Goal: Information Seeking & Learning: Learn about a topic

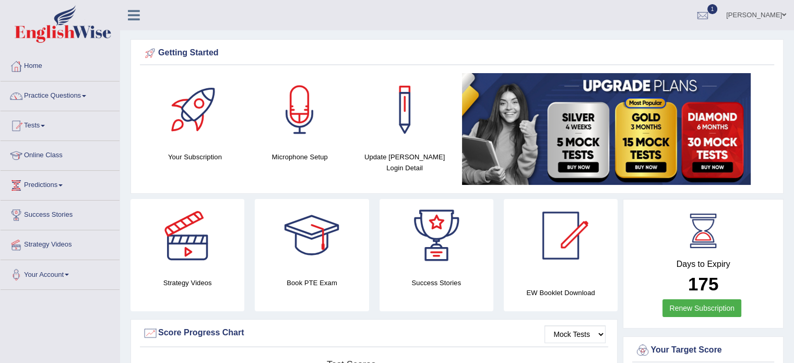
drag, startPoint x: 802, startPoint y: 43, endPoint x: 794, endPoint y: 135, distance: 92.8
click at [794, 142] on html "Toggle navigation Home Practice Questions Speaking Practice Read Aloud Repeat S…" at bounding box center [397, 181] width 794 height 363
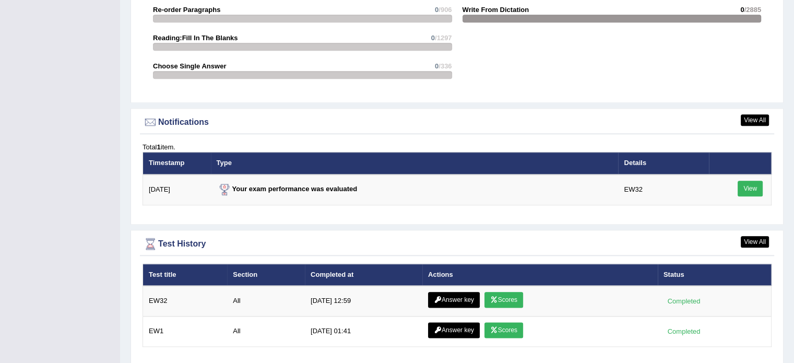
scroll to position [1221, 0]
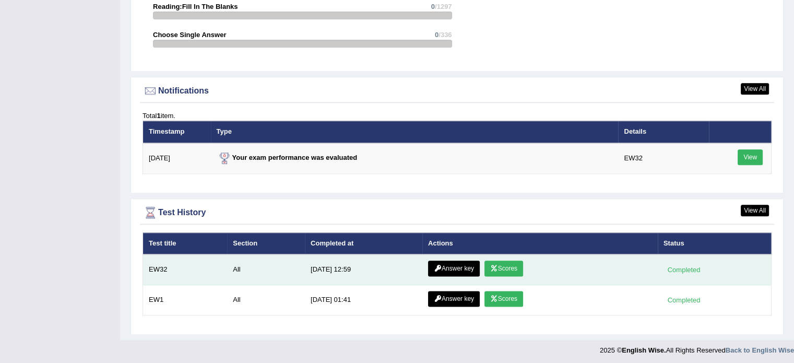
click at [462, 261] on link "Answer key" at bounding box center [454, 269] width 52 height 16
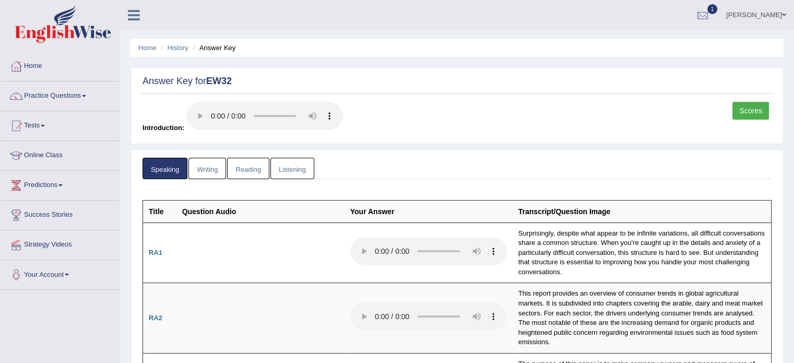
click at [753, 108] on link "Scores" at bounding box center [751, 111] width 37 height 18
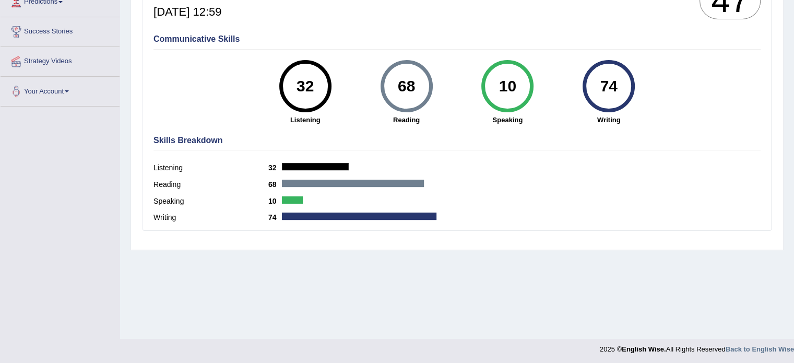
scroll to position [185, 0]
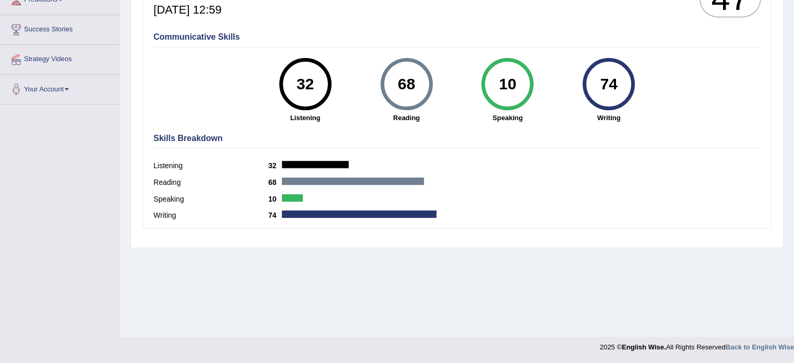
click at [308, 162] on div at bounding box center [315, 164] width 67 height 7
click at [307, 91] on div "32" at bounding box center [305, 84] width 38 height 44
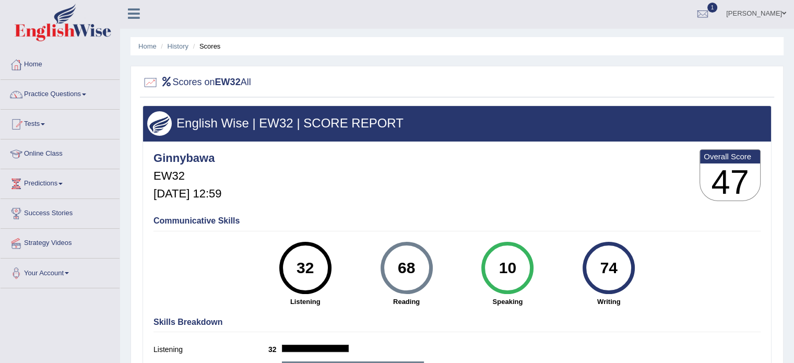
scroll to position [0, 0]
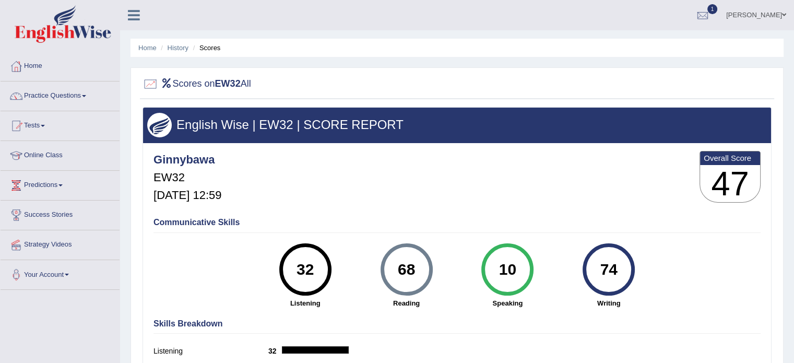
click at [180, 53] on ul "Home History Scores" at bounding box center [457, 48] width 653 height 18
click at [151, 50] on link "Home" at bounding box center [147, 48] width 18 height 8
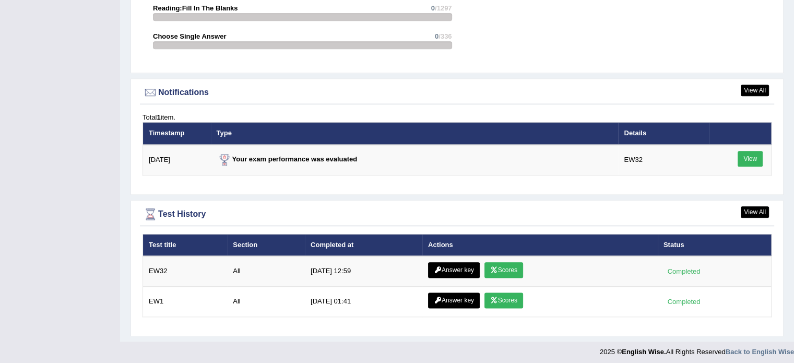
scroll to position [1221, 0]
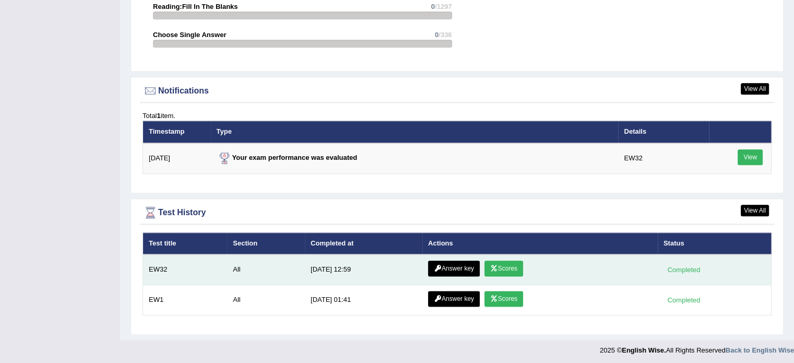
click at [453, 269] on link "Answer key" at bounding box center [454, 269] width 52 height 16
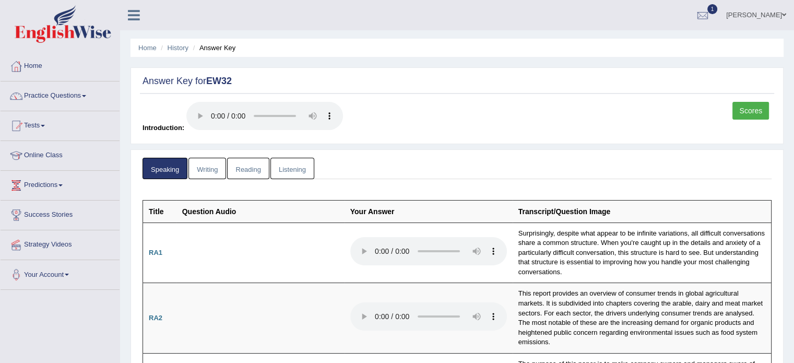
click at [208, 171] on link "Writing" at bounding box center [208, 168] width 38 height 21
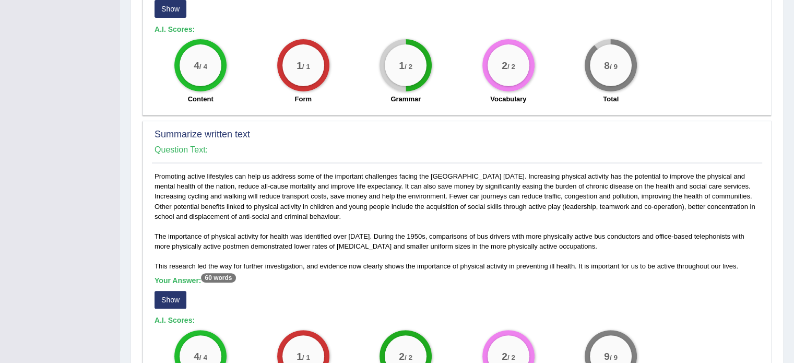
scroll to position [391, 0]
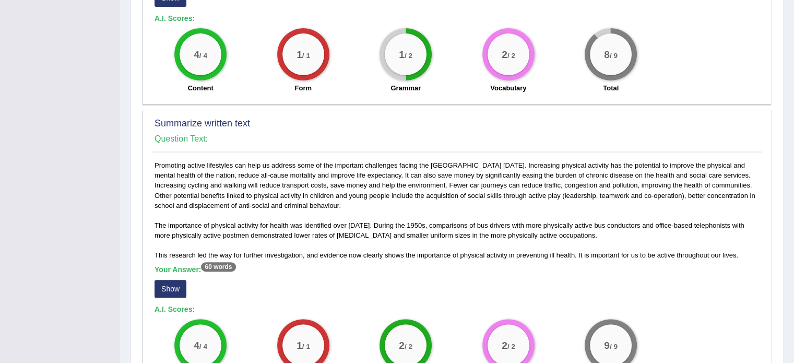
click at [161, 284] on button "Show" at bounding box center [171, 289] width 32 height 18
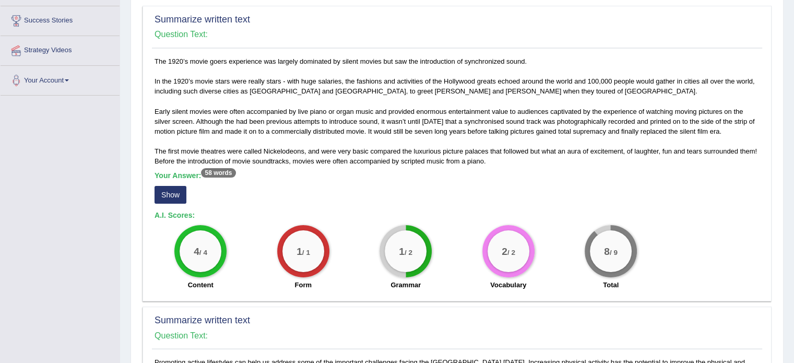
scroll to position [186, 0]
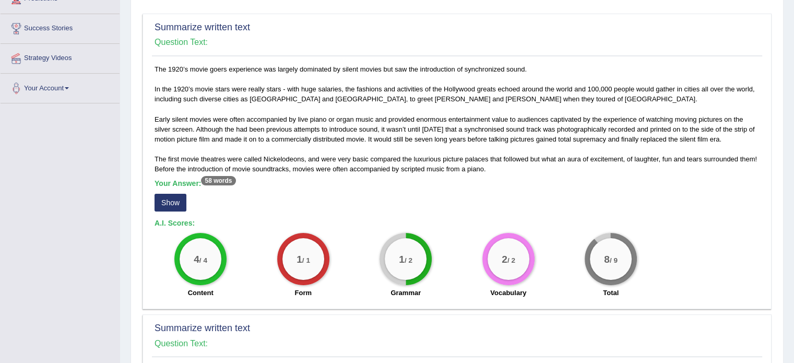
click at [165, 204] on button "Show" at bounding box center [171, 203] width 32 height 18
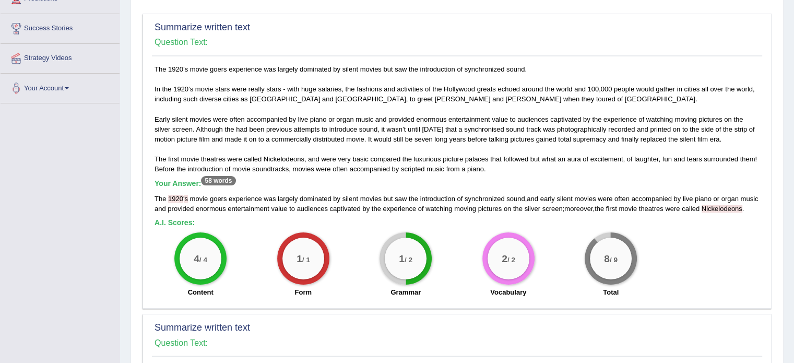
click at [179, 198] on span "1920" at bounding box center [175, 199] width 15 height 8
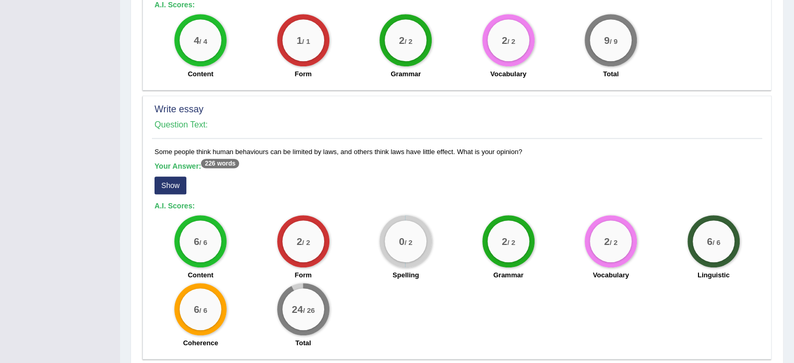
scroll to position [748, 0]
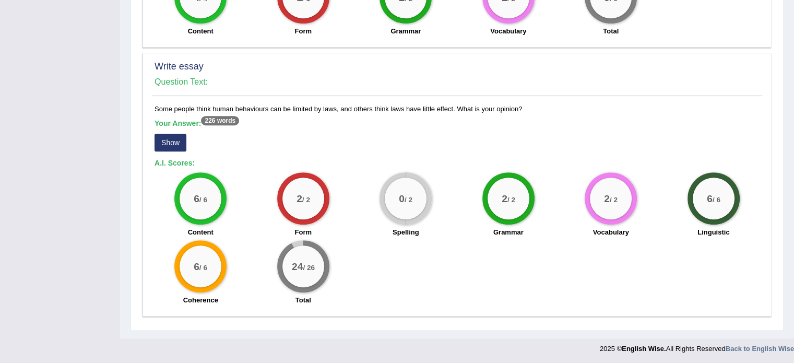
click at [168, 140] on button "Show" at bounding box center [171, 143] width 32 height 18
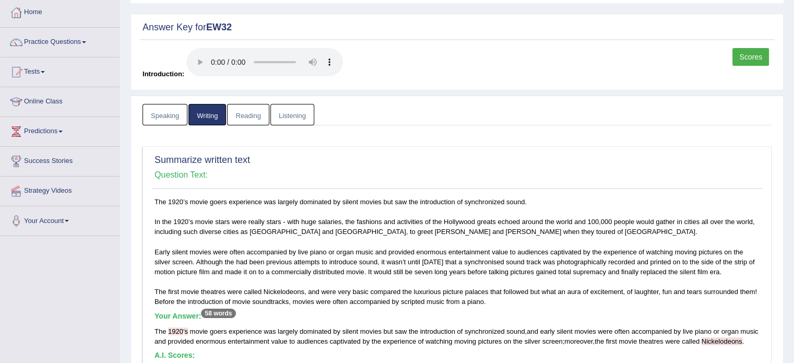
scroll to position [33, 0]
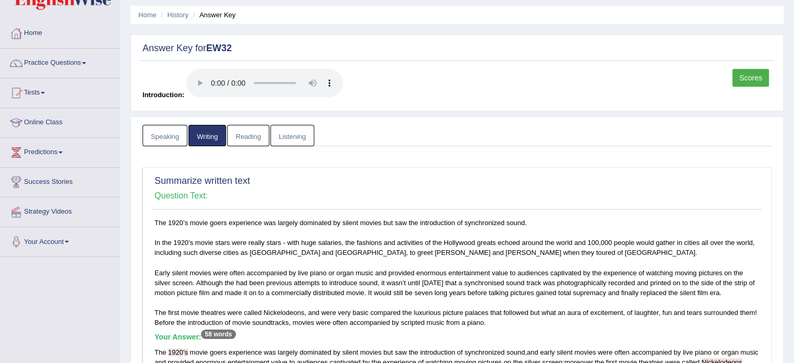
click at [248, 139] on link "Reading" at bounding box center [248, 135] width 42 height 21
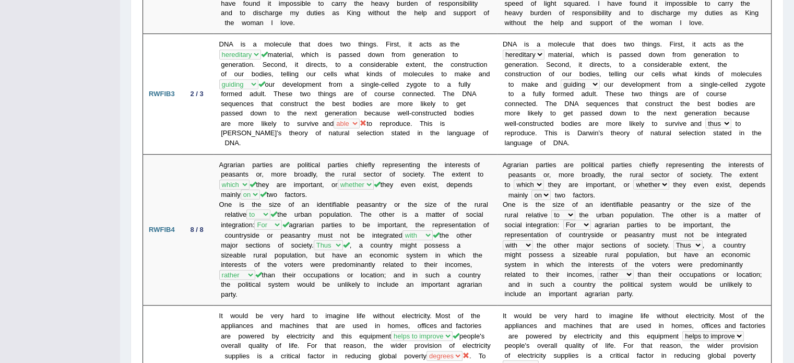
scroll to position [597, 0]
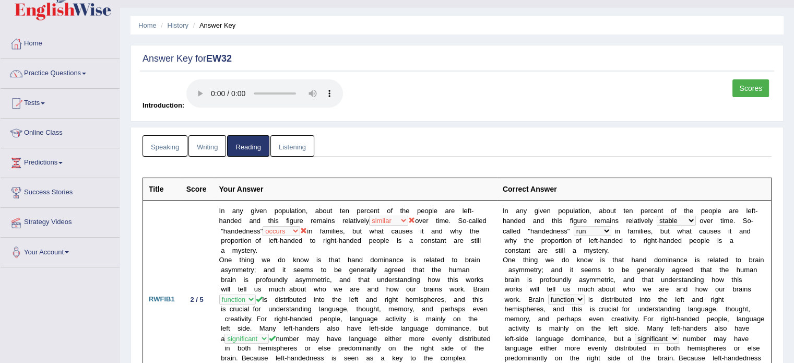
scroll to position [0, 0]
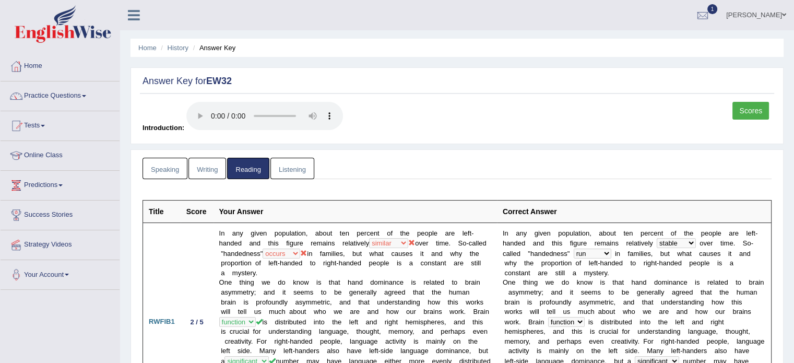
click at [303, 169] on link "Listening" at bounding box center [293, 168] width 44 height 21
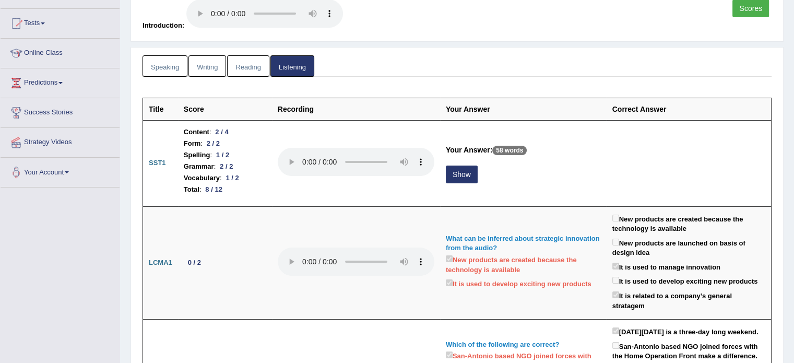
scroll to position [104, 0]
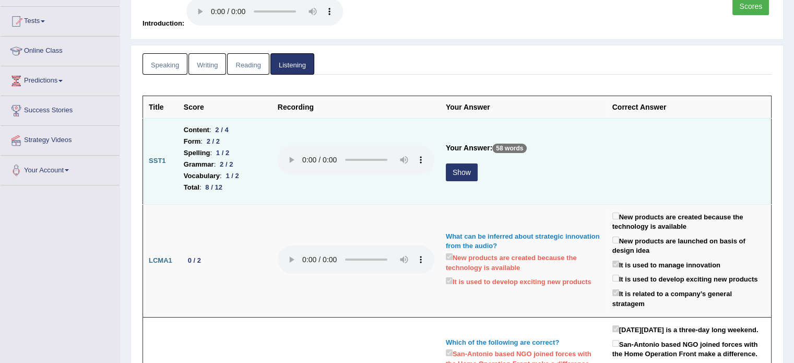
click at [468, 169] on button "Show" at bounding box center [462, 172] width 32 height 18
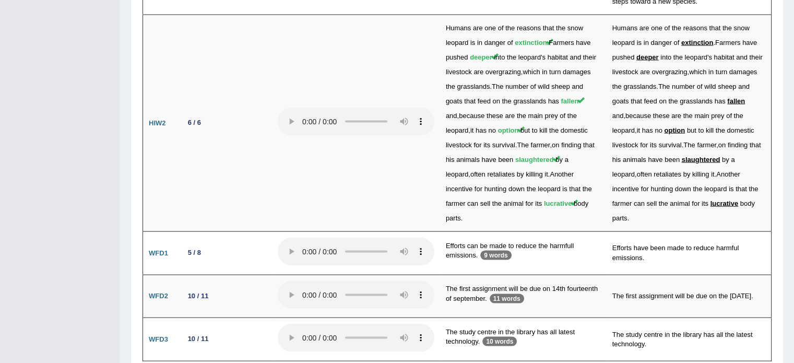
scroll to position [2115, 0]
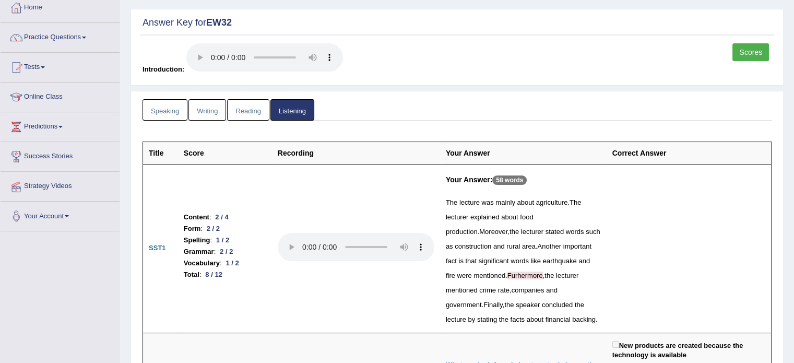
scroll to position [0, 0]
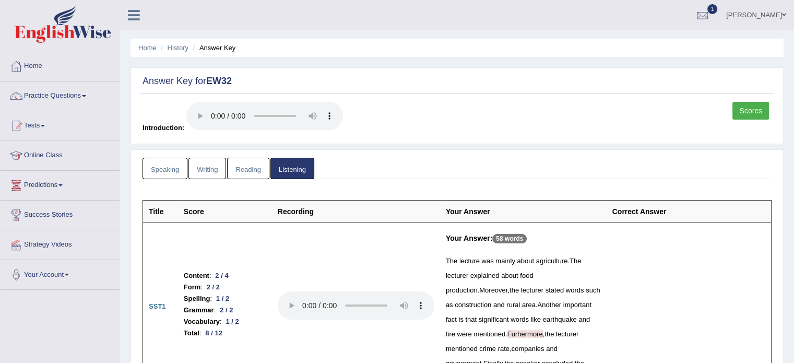
click at [166, 172] on link "Speaking" at bounding box center [165, 168] width 45 height 21
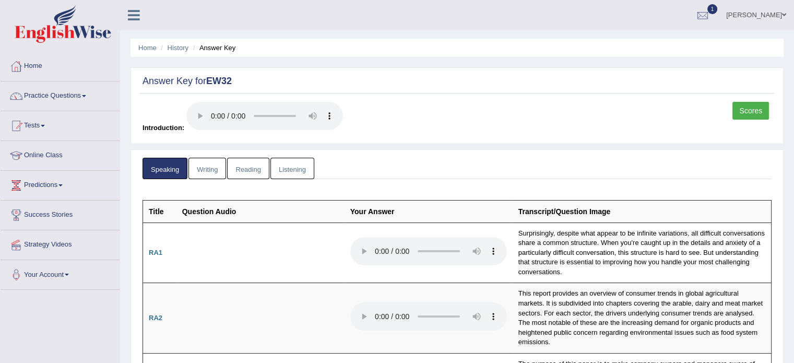
click at [747, 106] on link "Scores" at bounding box center [751, 111] width 37 height 18
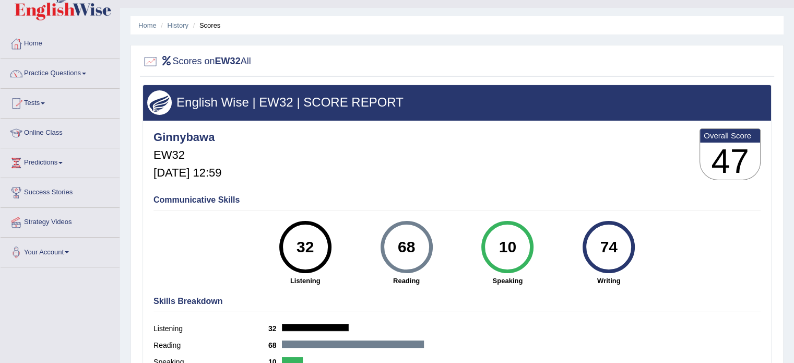
scroll to position [21, 0]
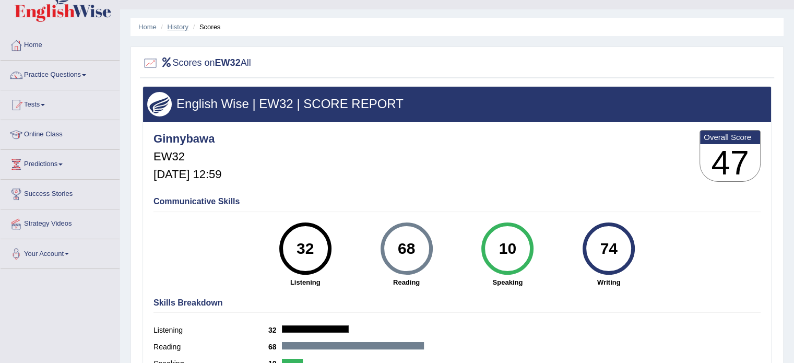
click at [179, 25] on link "History" at bounding box center [178, 27] width 21 height 8
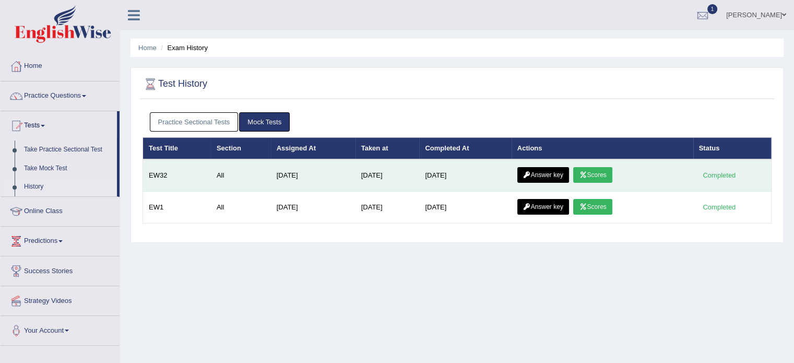
click at [604, 174] on link "Scores" at bounding box center [592, 175] width 39 height 16
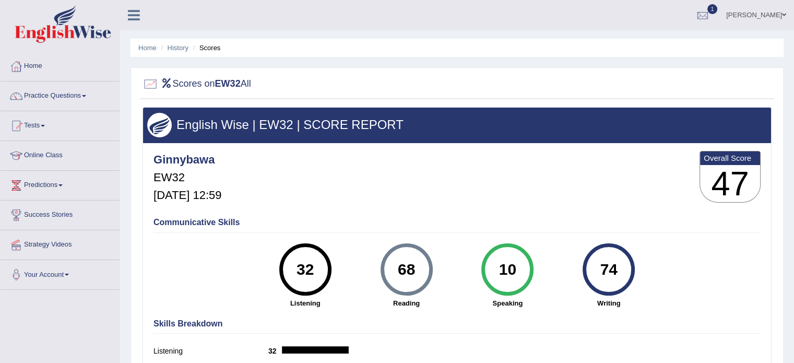
click at [178, 52] on li "History" at bounding box center [173, 48] width 30 height 10
click at [180, 48] on link "History" at bounding box center [178, 48] width 21 height 8
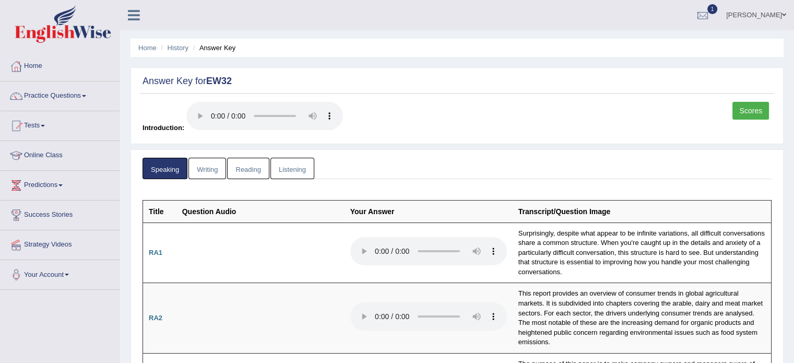
click at [309, 173] on link "Listening" at bounding box center [293, 168] width 44 height 21
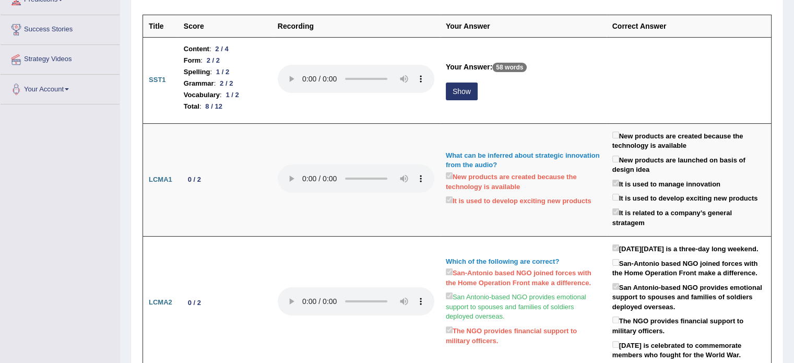
scroll to position [188, 0]
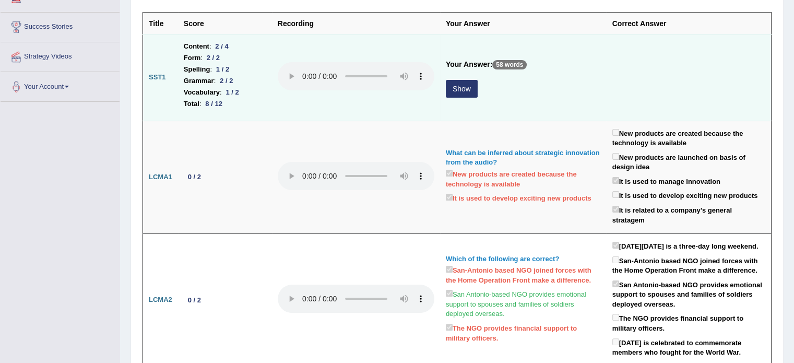
click at [467, 80] on button "Show" at bounding box center [462, 89] width 32 height 18
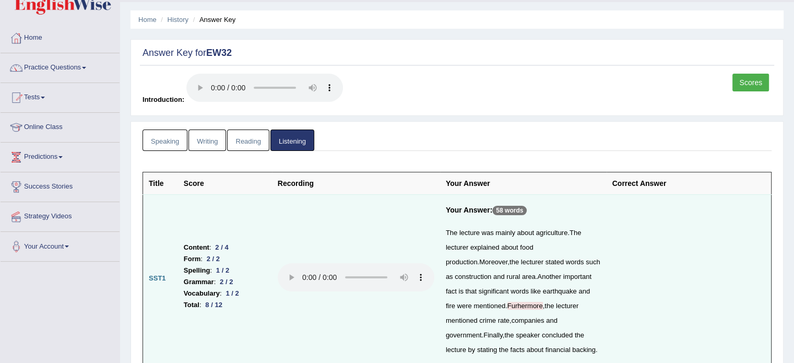
scroll to position [26, 0]
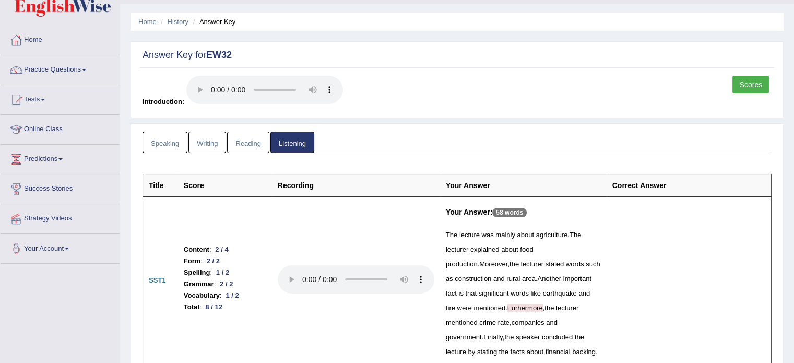
click at [759, 86] on link "Scores" at bounding box center [751, 85] width 37 height 18
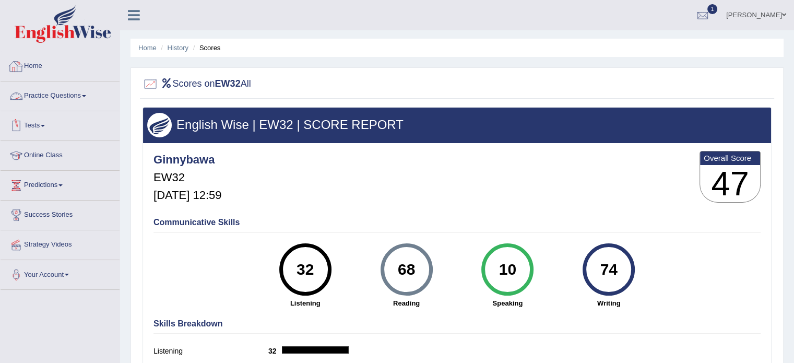
click at [56, 21] on img at bounding box center [63, 24] width 97 height 38
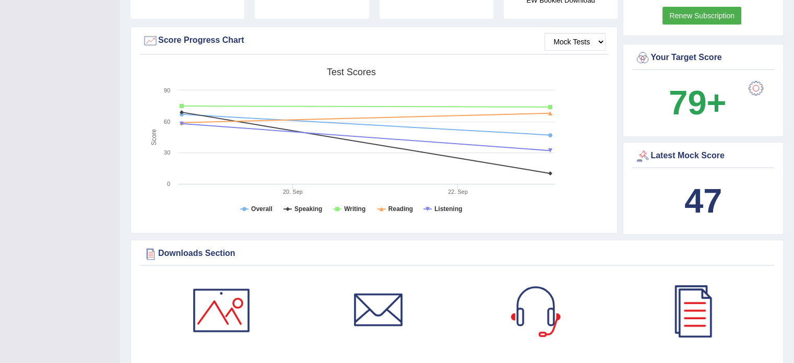
scroll to position [313, 0]
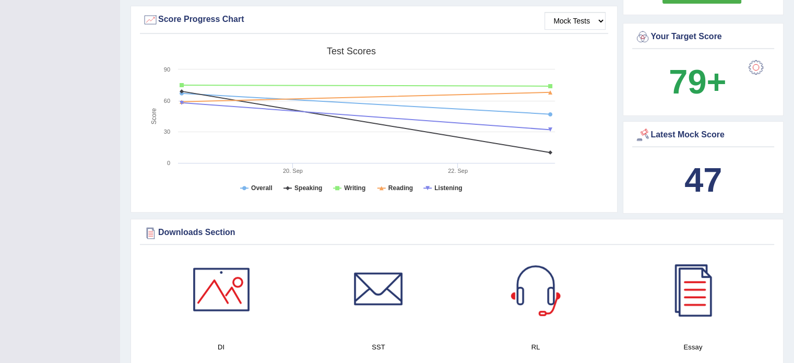
drag, startPoint x: 695, startPoint y: 169, endPoint x: 643, endPoint y: 132, distance: 63.6
click at [643, 132] on div "Latest Mock Score 47" at bounding box center [703, 167] width 161 height 93
click at [643, 132] on div at bounding box center [643, 135] width 16 height 16
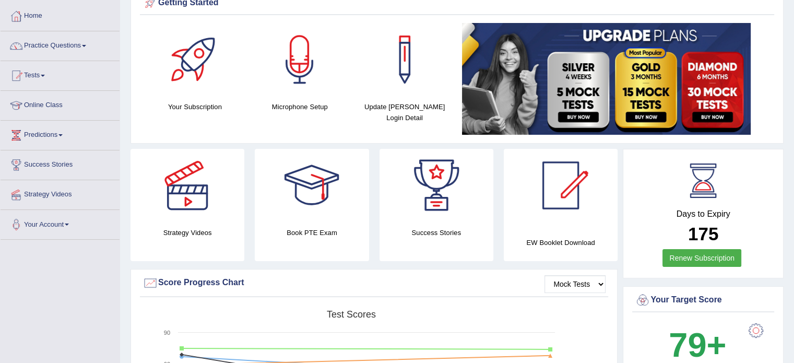
scroll to position [0, 0]
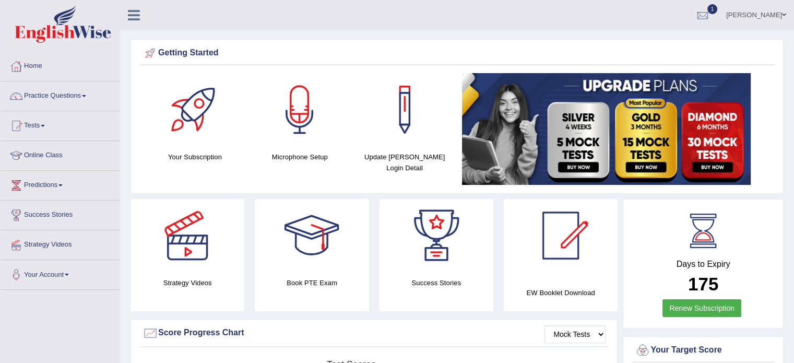
click at [88, 92] on link "Practice Questions" at bounding box center [60, 94] width 119 height 26
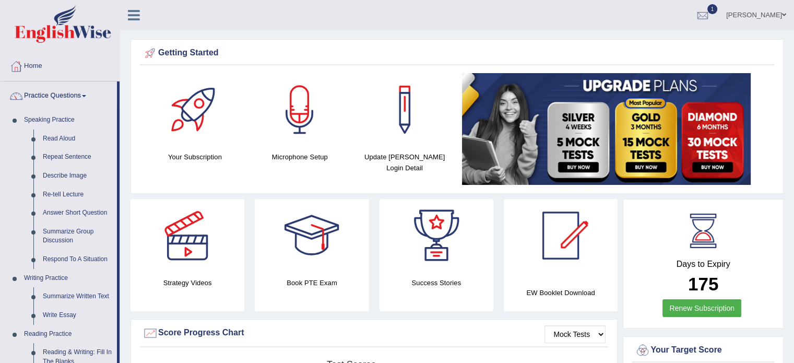
drag, startPoint x: 120, startPoint y: 114, endPoint x: 130, endPoint y: 192, distance: 77.9
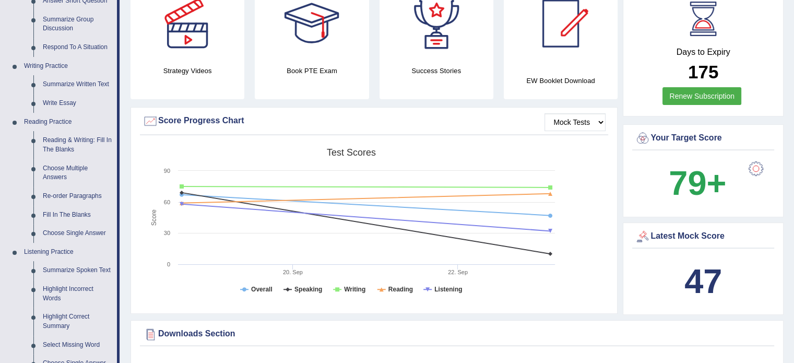
scroll to position [230, 0]
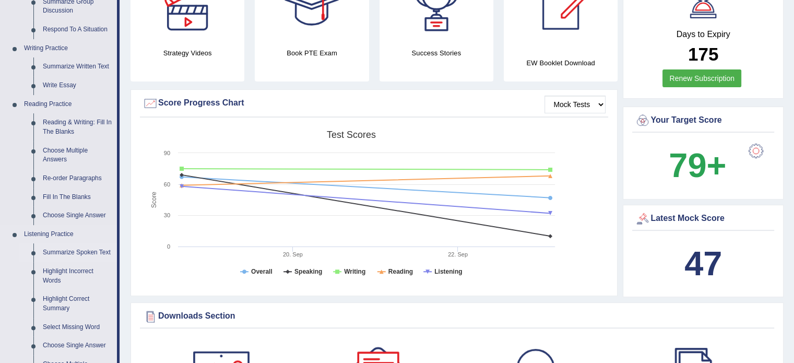
click at [84, 252] on link "Summarize Spoken Text" at bounding box center [77, 252] width 79 height 19
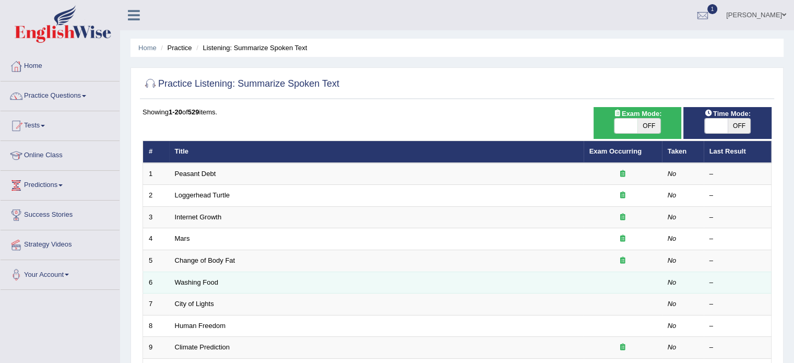
click at [495, 290] on td "Washing Food" at bounding box center [376, 283] width 415 height 22
click at [196, 281] on link "Washing Food" at bounding box center [196, 282] width 43 height 8
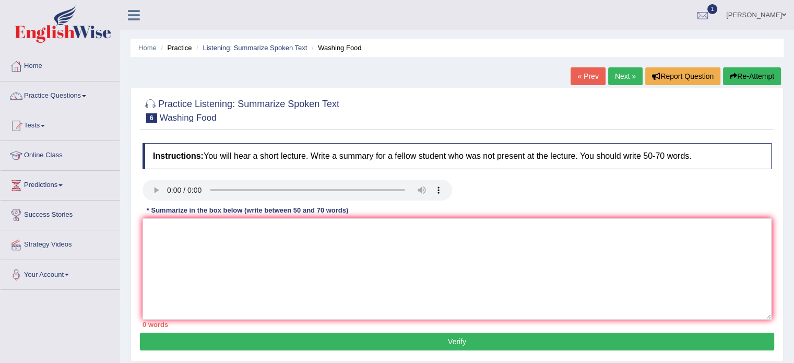
click at [637, 79] on link "Next »" at bounding box center [625, 76] width 34 height 18
click at [267, 44] on link "Listening: Summarize Spoken Text" at bounding box center [255, 48] width 104 height 8
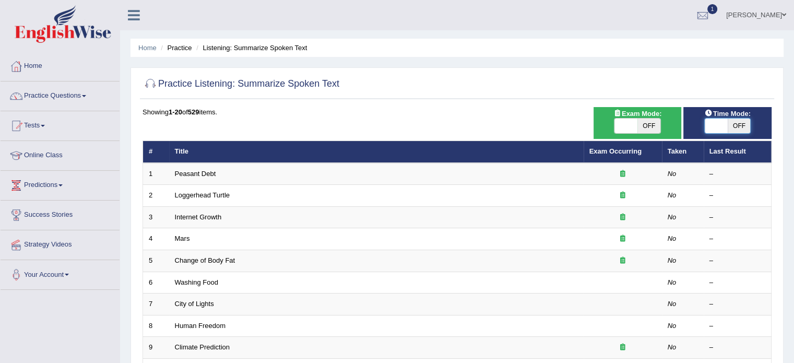
click at [715, 120] on span at bounding box center [716, 126] width 23 height 15
checkbox input "true"
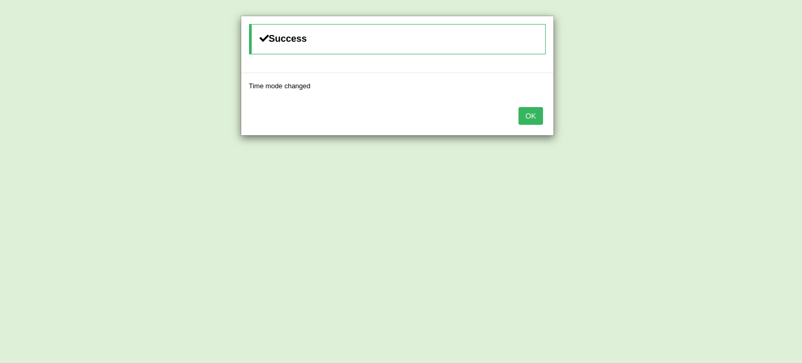
click at [532, 114] on button "OK" at bounding box center [531, 116] width 24 height 18
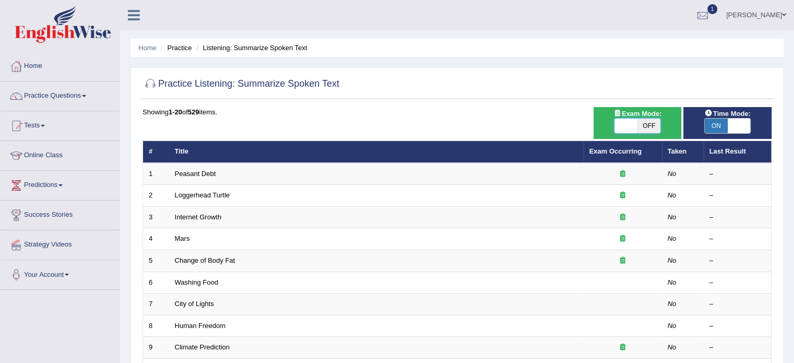
click at [630, 125] on span at bounding box center [626, 126] width 23 height 15
checkbox input "true"
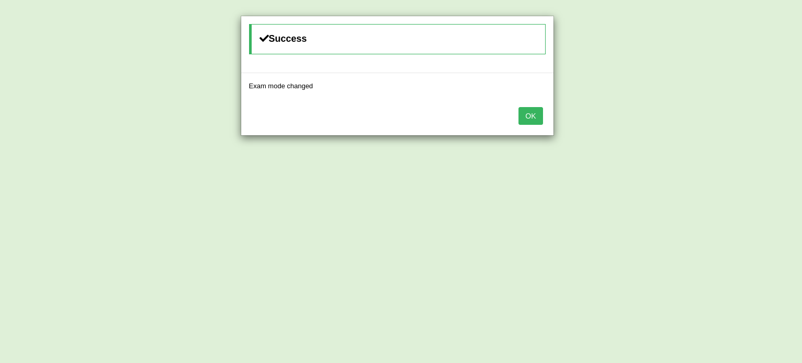
click at [537, 119] on button "OK" at bounding box center [531, 116] width 24 height 18
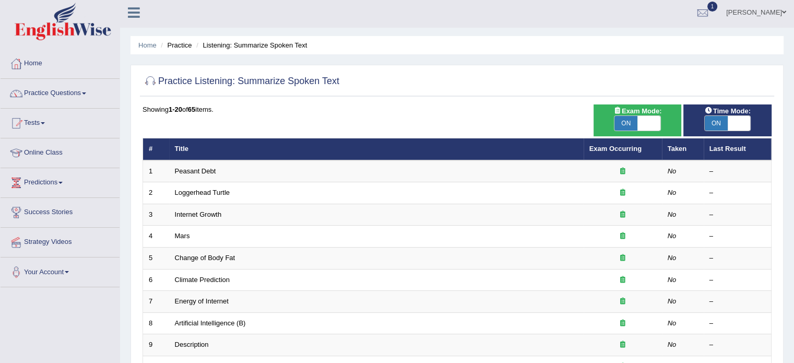
scroll to position [4, 0]
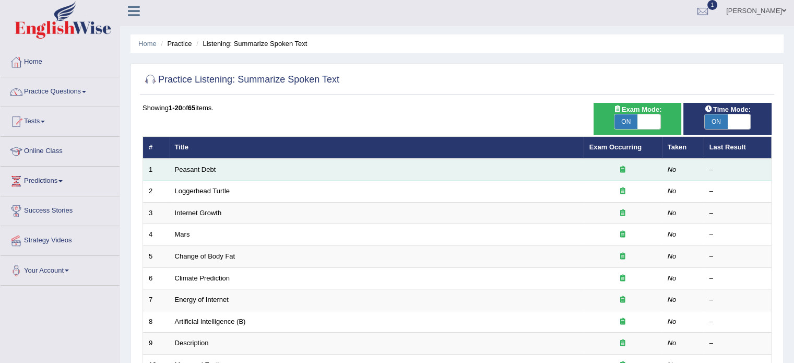
click at [519, 159] on td "Peasant Debt" at bounding box center [376, 170] width 415 height 22
click at [194, 167] on link "Peasant Debt" at bounding box center [195, 170] width 41 height 8
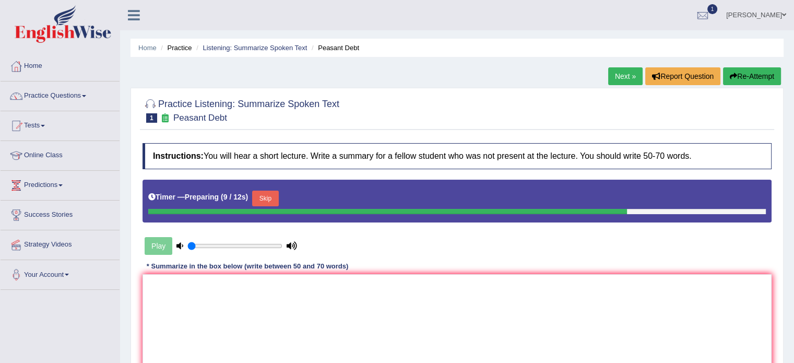
click at [260, 195] on button "Skip" at bounding box center [265, 199] width 26 height 16
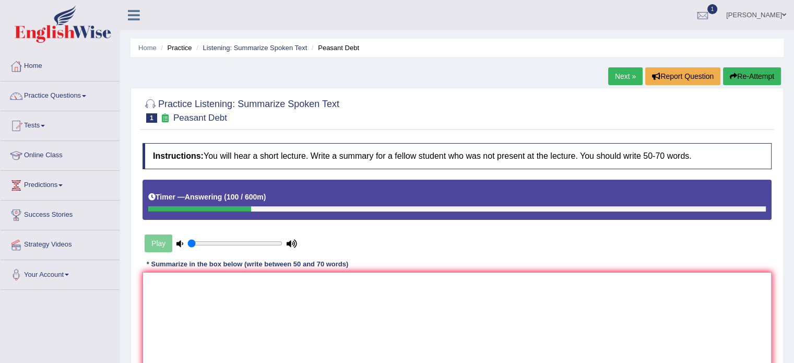
click at [273, 306] on textarea at bounding box center [457, 322] width 629 height 101
click at [275, 283] on textarea "The lecture was mainly about farmers. The lecturer explained about seed. Moreov…" at bounding box center [457, 322] width 629 height 101
click at [323, 281] on textarea "The lecture was mainly about farmers. to begin with, The lecturer explained abo…" at bounding box center [457, 322] width 629 height 101
click at [279, 279] on textarea "The lecture was mainly about farmers. to begin with, the lecturer explained abo…" at bounding box center [457, 322] width 629 height 101
click at [430, 280] on textarea "The lecture was mainly about farmers. To begin with, the lecturer explained abo…" at bounding box center [457, 322] width 629 height 101
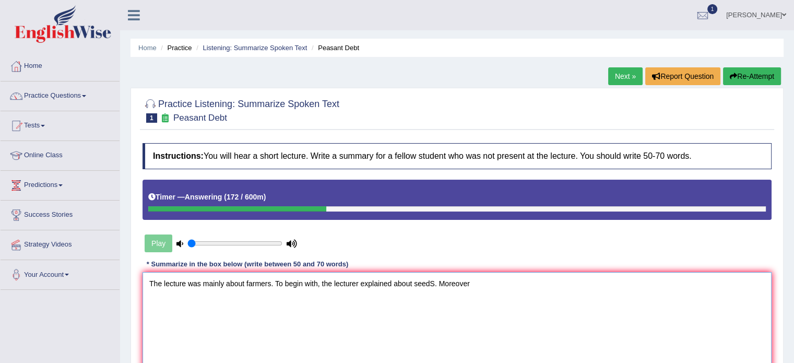
click at [472, 279] on textarea "The lecture was mainly about farmers. To begin with, the lecturer explained abo…" at bounding box center [457, 322] width 629 height 101
click at [563, 278] on textarea "The lecture was mainly about farmers. To begin with, the lecturer explained abo…" at bounding box center [457, 322] width 629 height 101
click at [689, 281] on textarea "The lecture was mainly about farmers. To begin with, the lecturer explained abo…" at bounding box center [457, 322] width 629 height 101
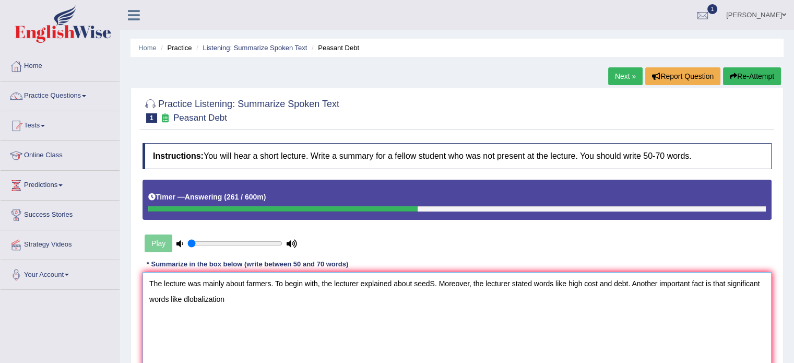
click at [182, 297] on textarea "The lecture was mainly about farmers. To begin with, the lecturer explained abo…" at bounding box center [457, 322] width 629 height 101
click at [186, 297] on textarea "The lecture was mainly about farmers. To begin with, the lecturer explained abo…" at bounding box center [457, 322] width 629 height 101
click at [229, 299] on textarea "The lecture was mainly about farmers. To begin with, the lecturer explained abo…" at bounding box center [457, 322] width 629 height 101
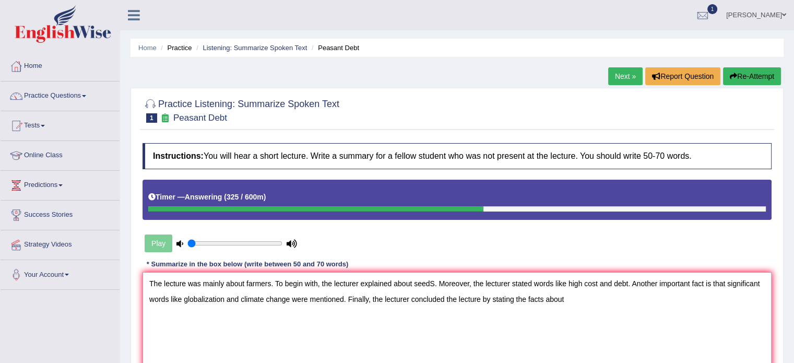
click at [434, 278] on textarea "The lecture was mainly about farmers. To begin with, the lecturer explained abo…" at bounding box center [457, 322] width 629 height 101
click at [571, 296] on textarea "The lecture was mainly about farmers. To begin with, the lecturer explained abo…" at bounding box center [457, 322] width 629 height 101
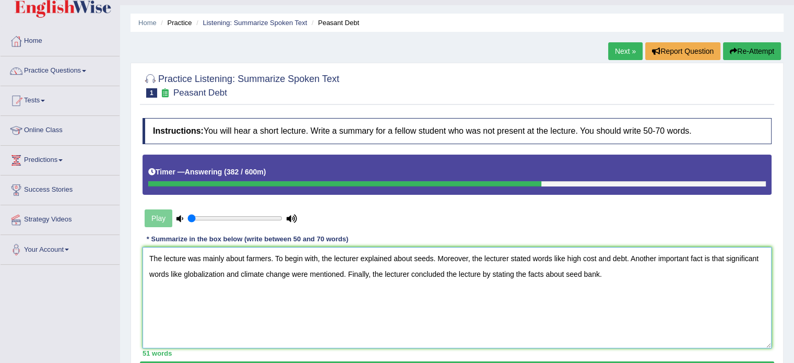
scroll to position [46, 0]
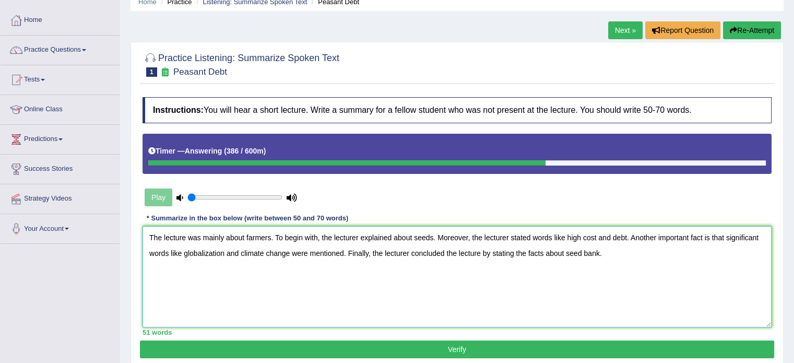
type textarea "The lecture was mainly about farmers. To begin with, the lecturer explained abo…"
click at [461, 347] on button "Verify" at bounding box center [457, 349] width 635 height 18
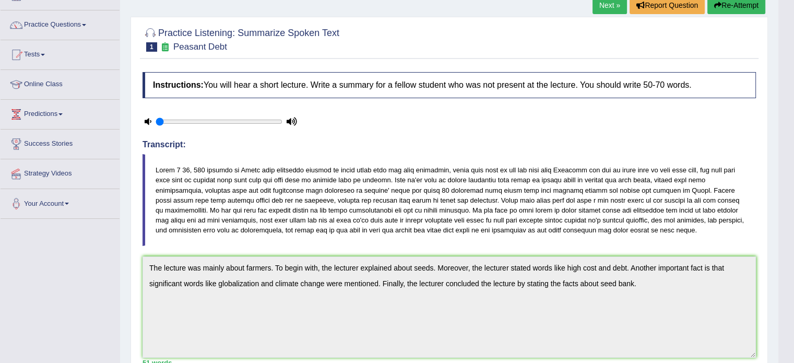
scroll to position [48, 0]
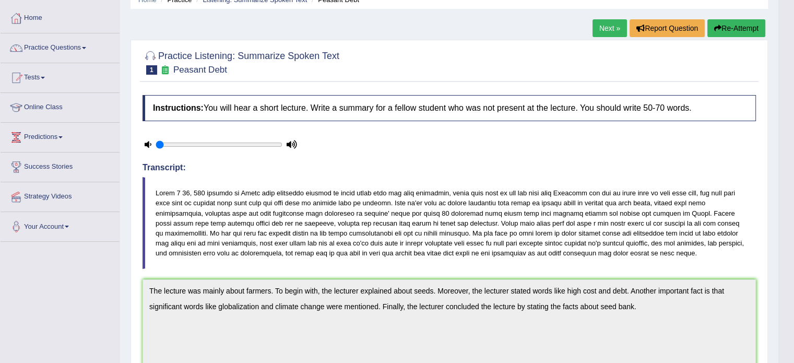
click at [721, 30] on button "Re-Attempt" at bounding box center [737, 28] width 58 height 18
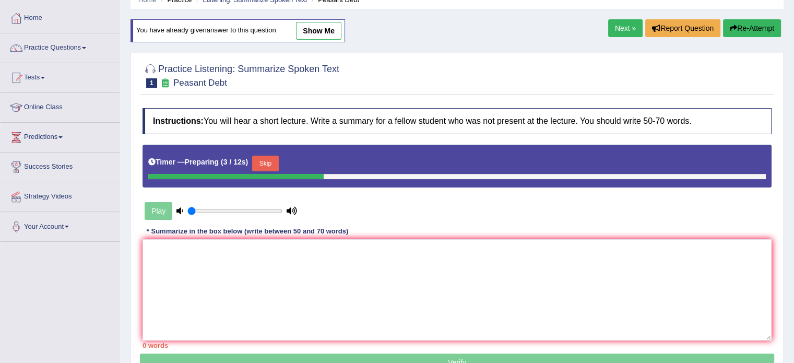
click at [275, 157] on button "Skip" at bounding box center [265, 164] width 26 height 16
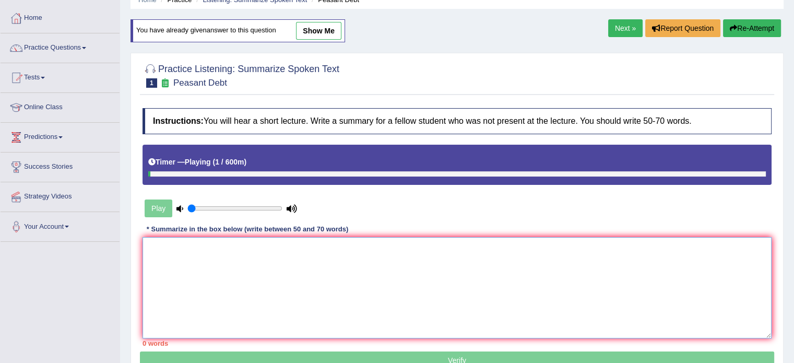
click at [171, 254] on textarea at bounding box center [457, 287] width 629 height 101
click at [219, 244] on textarea "The speaker provided comprehensive" at bounding box center [457, 287] width 629 height 101
click at [285, 248] on textarea "The speaker provided a comprehensive" at bounding box center [457, 287] width 629 height 101
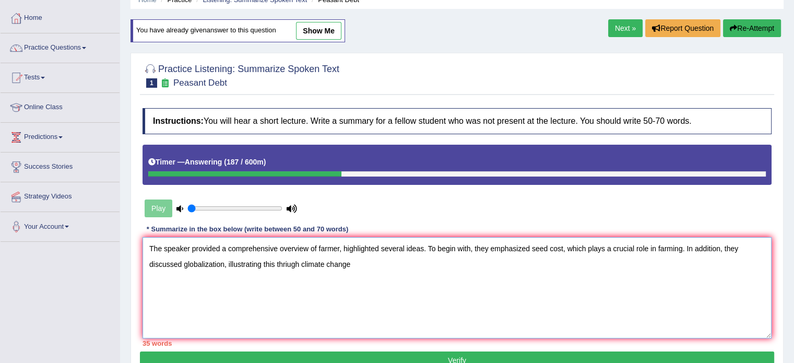
click at [290, 263] on textarea "The speaker provided a comprehensive overview of farmer, highlighted several id…" at bounding box center [457, 287] width 629 height 101
click at [367, 271] on textarea "The speaker provided a comprehensive overview of farmer, highlighted several id…" at bounding box center [457, 287] width 629 height 101
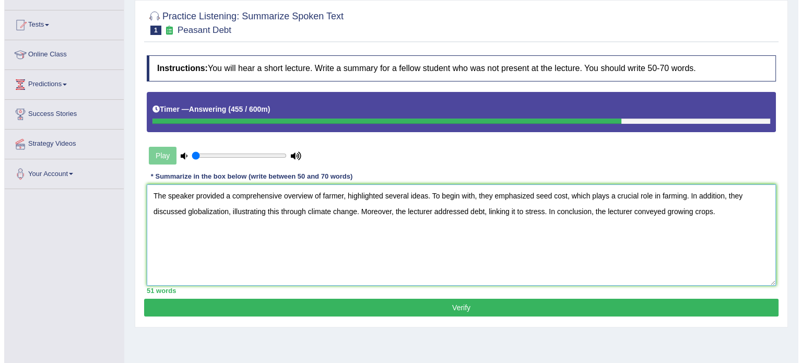
scroll to position [117, 0]
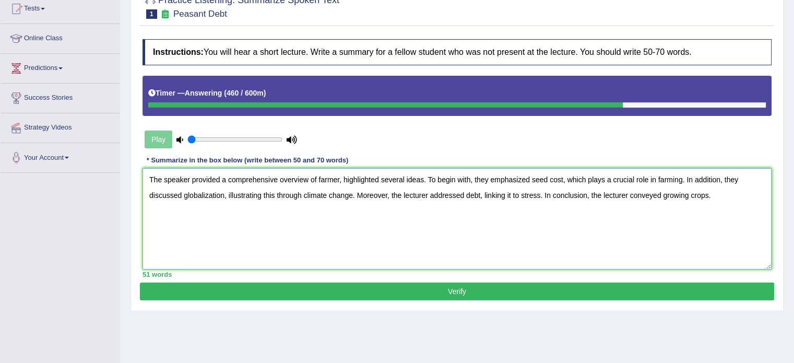
type textarea "The speaker provided a comprehensive overview of farmer, highlighted several id…"
click at [434, 287] on button "Verify" at bounding box center [457, 292] width 635 height 18
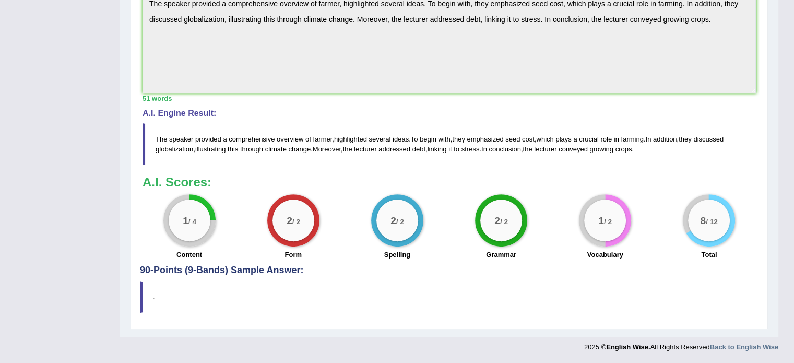
scroll to position [349, 0]
click at [434, 287] on blockquote "." at bounding box center [449, 297] width 619 height 32
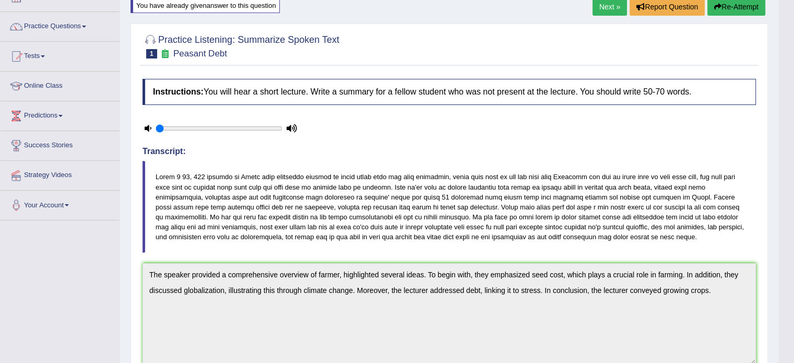
scroll to position [51, 0]
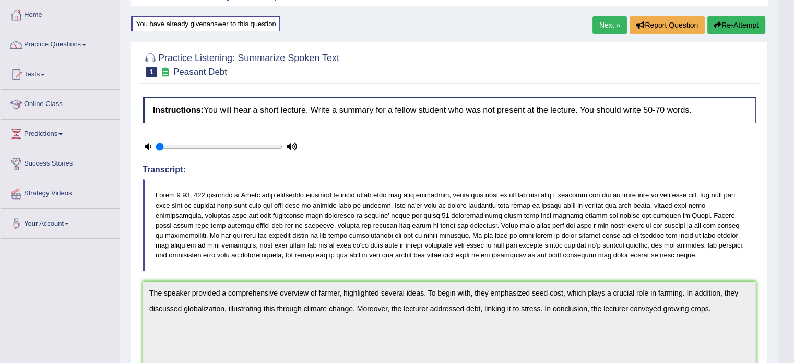
click at [733, 30] on button "Re-Attempt" at bounding box center [737, 25] width 58 height 18
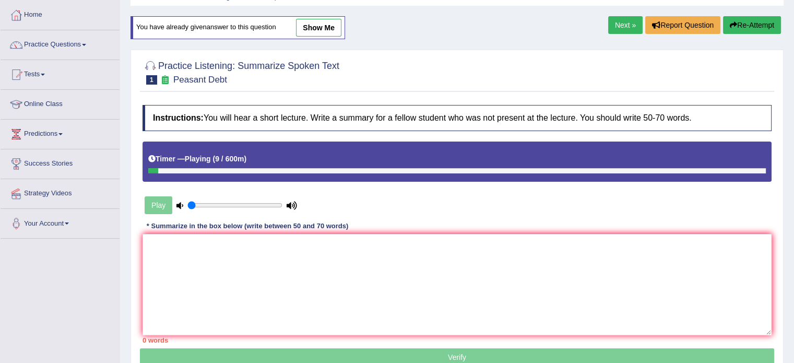
click at [158, 203] on div "Play" at bounding box center [221, 205] width 157 height 26
click at [183, 201] on div "Play" at bounding box center [221, 205] width 157 height 26
click at [291, 205] on icon at bounding box center [292, 205] width 10 height 7
click at [292, 205] on icon at bounding box center [292, 205] width 10 height 7
click at [313, 22] on link "show me" at bounding box center [318, 28] width 45 height 18
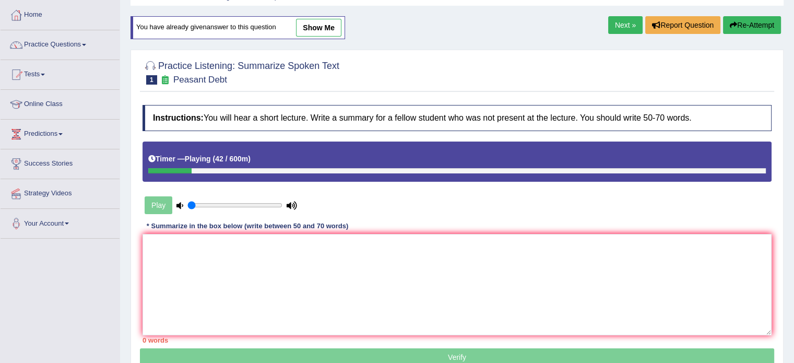
type textarea "The speaker provided a comprehensive overview of farmer, highlighted several id…"
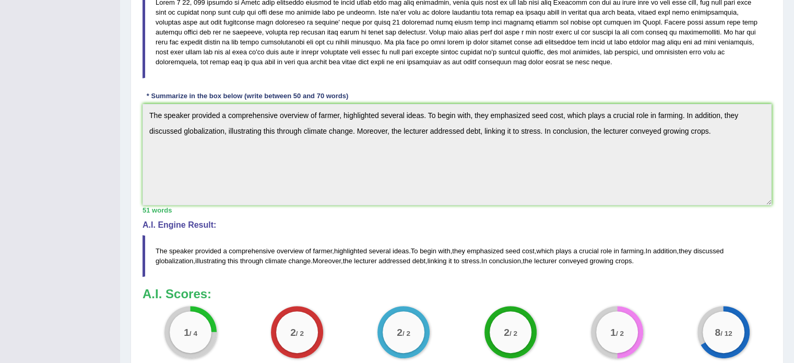
scroll to position [154, 0]
